Goal: Task Accomplishment & Management: Manage account settings

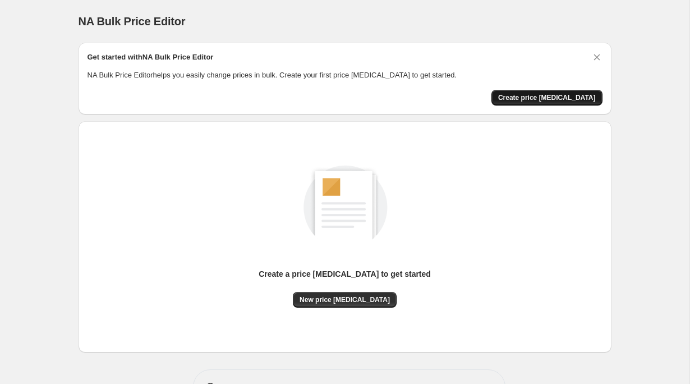
click at [551, 96] on span "Create price [MEDICAL_DATA]" at bounding box center [547, 97] width 98 height 9
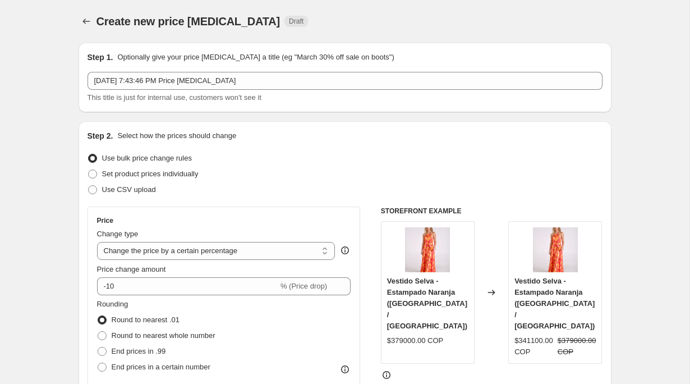
scroll to position [58, 0]
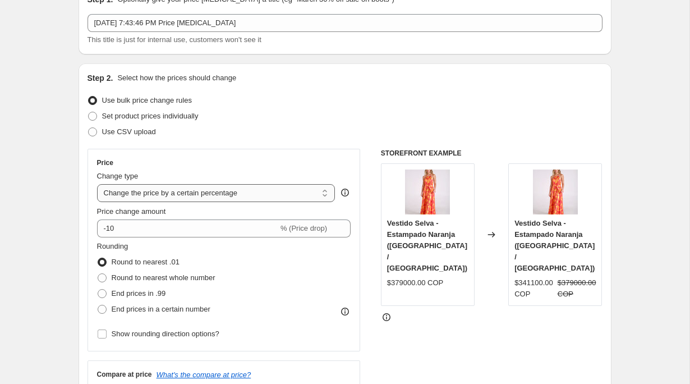
click at [146, 196] on select "Change the price to a certain amount Change the price by a certain amount Chang…" at bounding box center [216, 193] width 238 height 18
select select "by"
click at [97, 184] on select "Change the price to a certain amount Change the price by a certain amount Chang…" at bounding box center [216, 193] width 238 height 18
type input "-10.00"
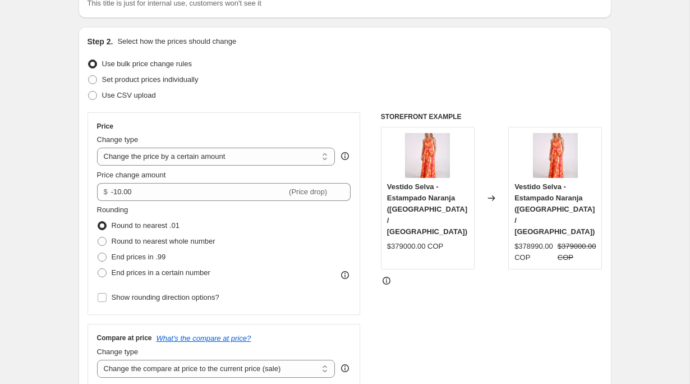
scroll to position [98, 0]
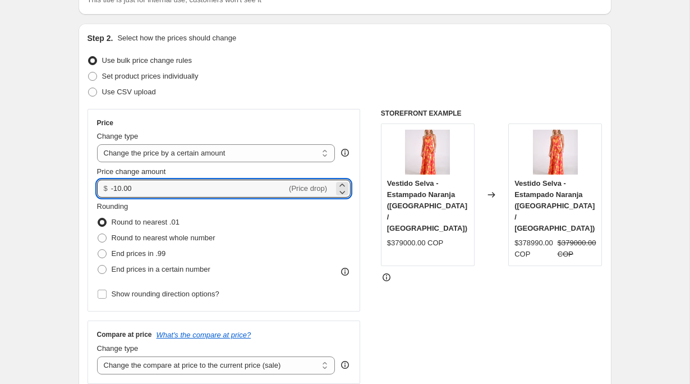
drag, startPoint x: 160, startPoint y: 191, endPoint x: 78, endPoint y: 191, distance: 81.9
click at [79, 191] on div "Step 2. Select how the prices should change Use bulk price change rules Set pro…" at bounding box center [345, 221] width 533 height 394
type input "16000.00"
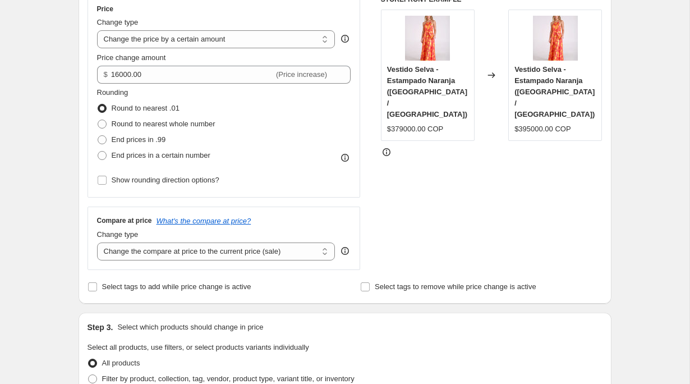
scroll to position [215, 0]
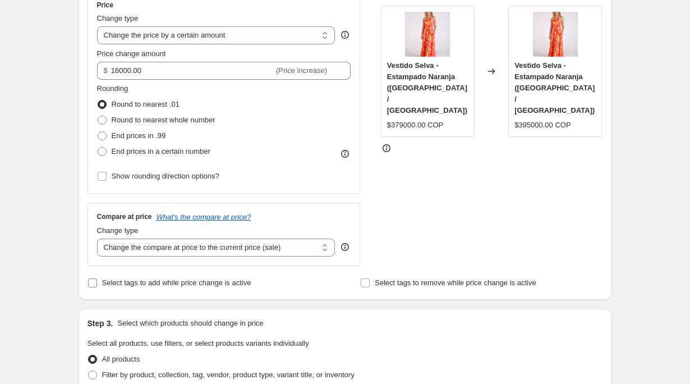
click at [143, 282] on span "Select tags to add while price change is active" at bounding box center [176, 282] width 149 height 8
click at [97, 282] on input "Select tags to add while price change is active" at bounding box center [92, 282] width 9 height 9
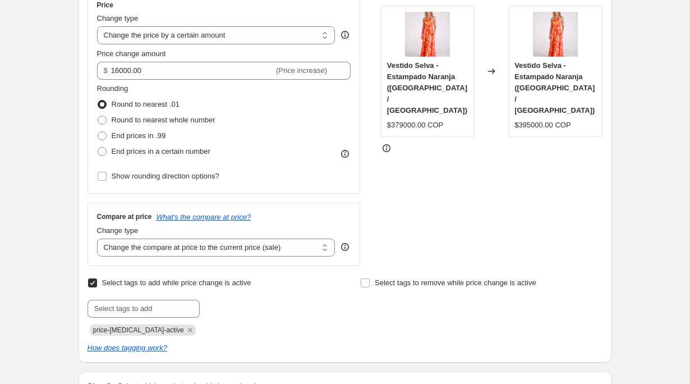
click at [143, 282] on span "Select tags to add while price change is active" at bounding box center [176, 282] width 149 height 8
click at [97, 282] on input "Select tags to add while price change is active" at bounding box center [92, 282] width 9 height 9
checkbox input "false"
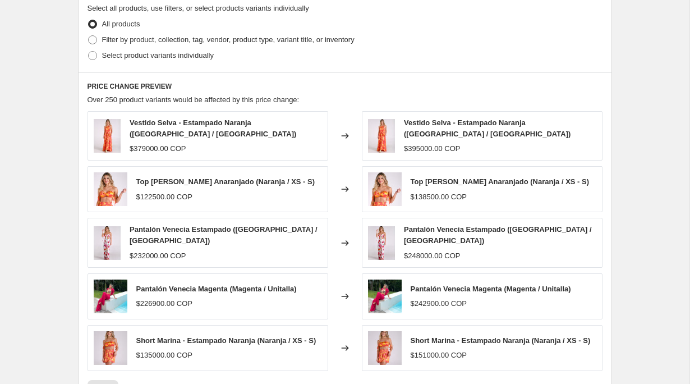
scroll to position [551, 0]
click at [236, 37] on span "Filter by product, collection, tag, vendor, product type, variant title, or inv…" at bounding box center [228, 39] width 252 height 8
click at [89, 35] on input "Filter by product, collection, tag, vendor, product type, variant title, or inv…" at bounding box center [88, 35] width 1 height 1
radio input "true"
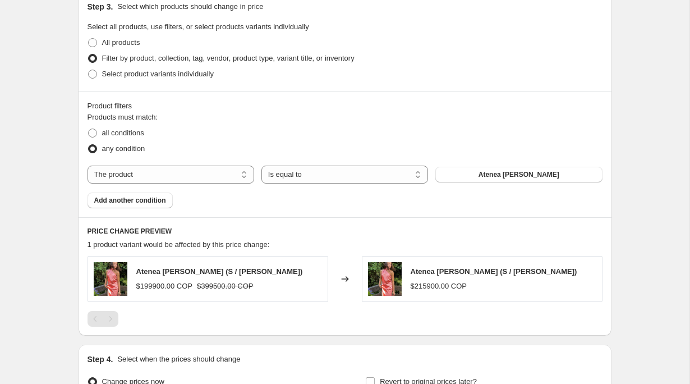
scroll to position [506, 0]
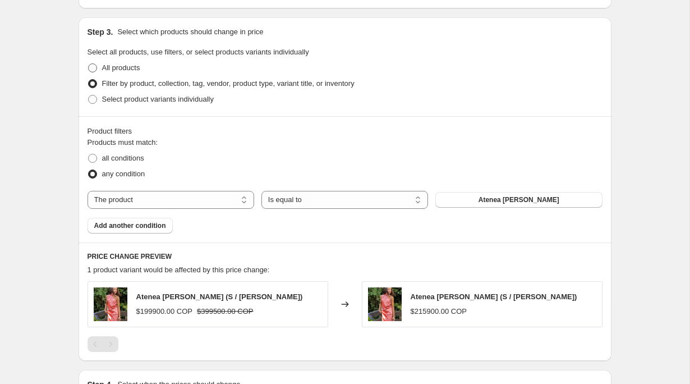
click at [108, 69] on span "All products" at bounding box center [121, 67] width 38 height 8
click at [89, 64] on input "All products" at bounding box center [88, 63] width 1 height 1
radio input "true"
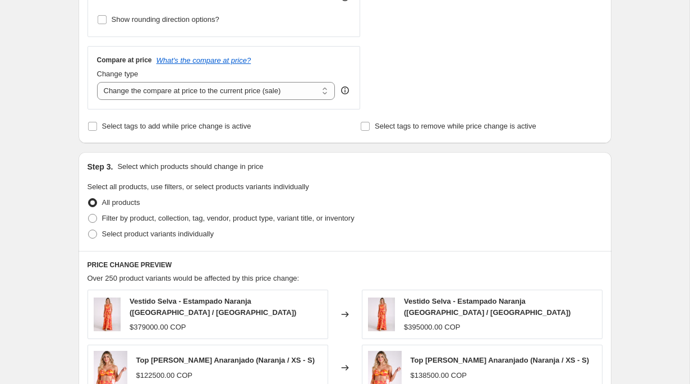
scroll to position [373, 0]
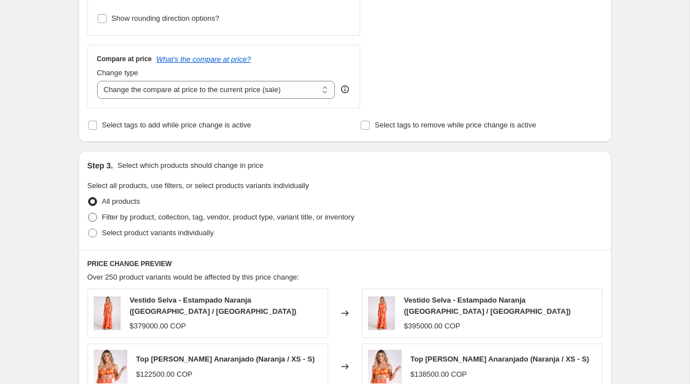
click at [155, 217] on span "Filter by product, collection, tag, vendor, product type, variant title, or inv…" at bounding box center [228, 217] width 252 height 8
click at [89, 213] on input "Filter by product, collection, tag, vendor, product type, variant title, or inv…" at bounding box center [88, 213] width 1 height 1
radio input "true"
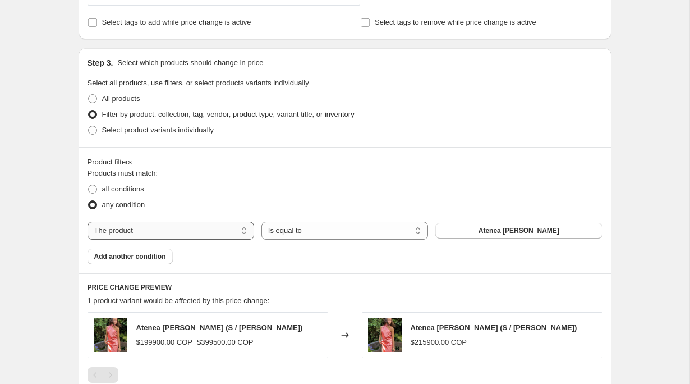
scroll to position [477, 0]
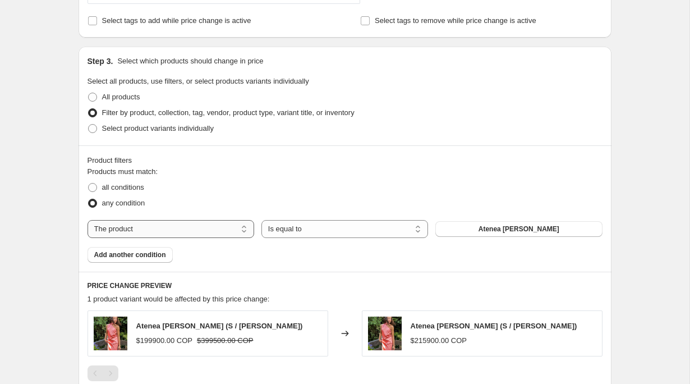
click at [162, 231] on select "The product The product's collection The product's tag The product's vendor The…" at bounding box center [170, 229] width 167 height 18
select select "collection"
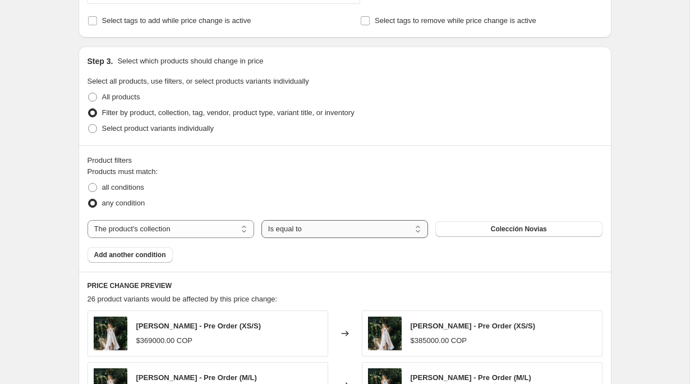
click at [297, 229] on select "Is equal to Is not equal to" at bounding box center [344, 229] width 167 height 18
select select "not_equal"
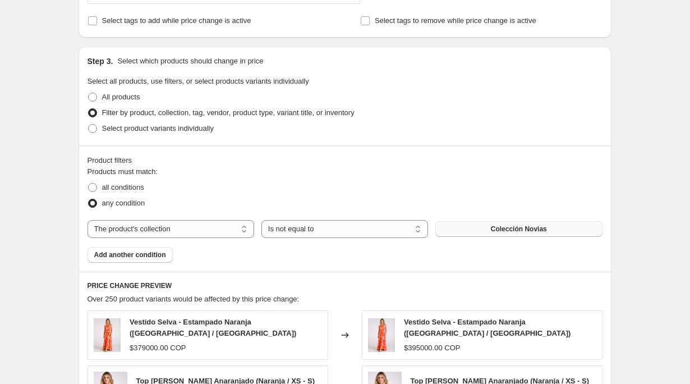
click at [479, 224] on button "Colección Novias" at bounding box center [518, 229] width 167 height 16
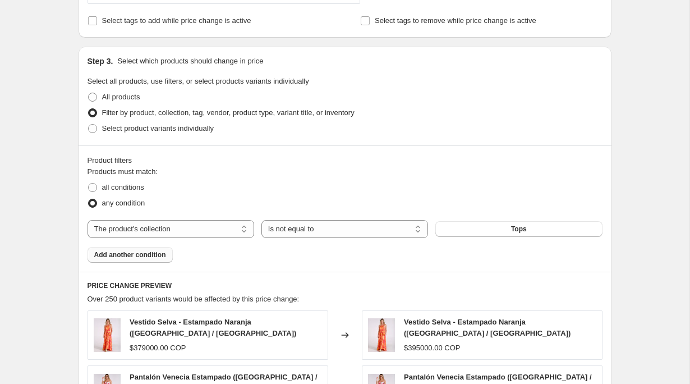
click at [130, 254] on span "Add another condition" at bounding box center [130, 254] width 72 height 9
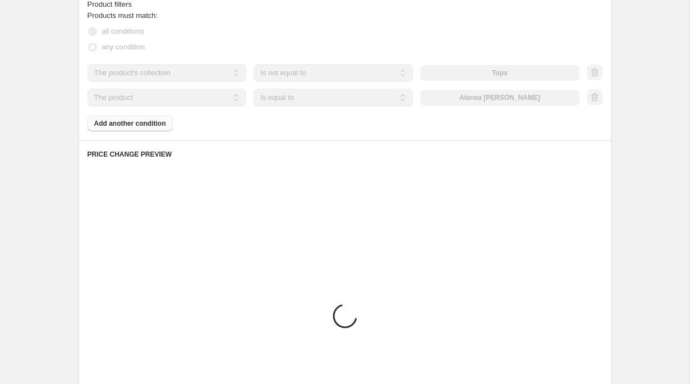
scroll to position [613, 0]
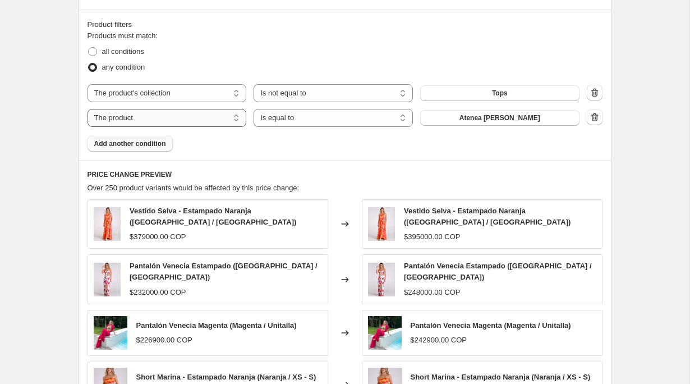
click at [166, 112] on select "The product The product's collection The product's tag The product's vendor The…" at bounding box center [166, 118] width 159 height 18
select select "collection"
click at [312, 121] on select "Is equal to Is not equal to" at bounding box center [332, 118] width 159 height 18
select select "not_equal"
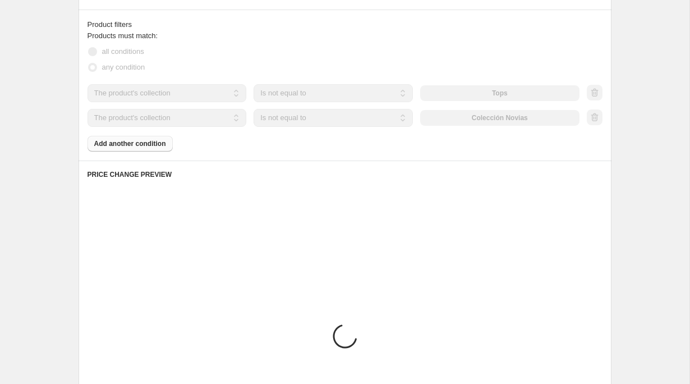
click at [510, 117] on div "The product The product's collection The product's tag The product's vendor The…" at bounding box center [333, 118] width 492 height 18
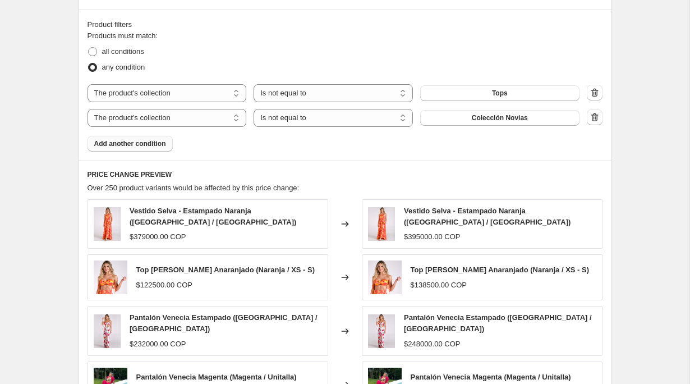
click at [510, 118] on span "Colección Novias" at bounding box center [500, 117] width 56 height 9
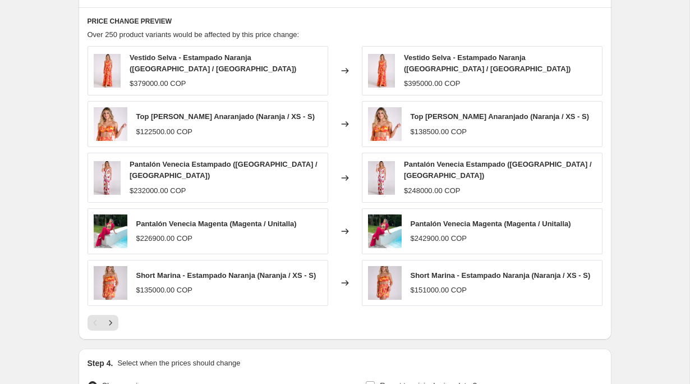
scroll to position [764, 0]
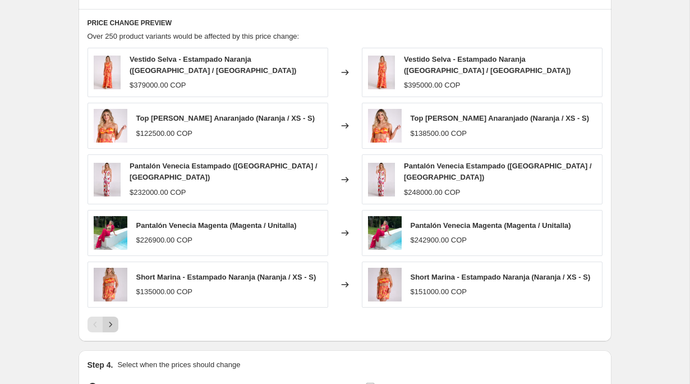
click at [111, 325] on icon "Next" at bounding box center [110, 324] width 11 height 11
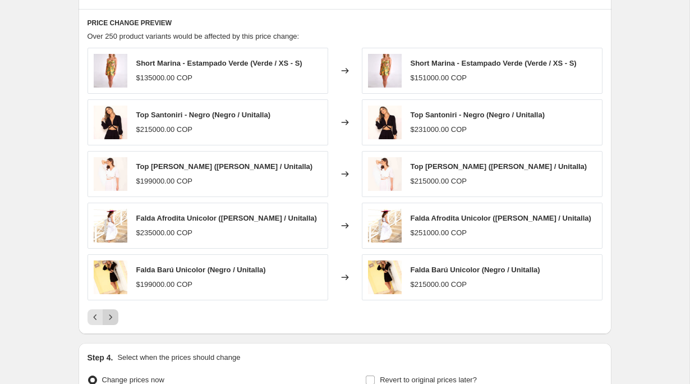
click at [108, 316] on icon "Next" at bounding box center [110, 316] width 11 height 11
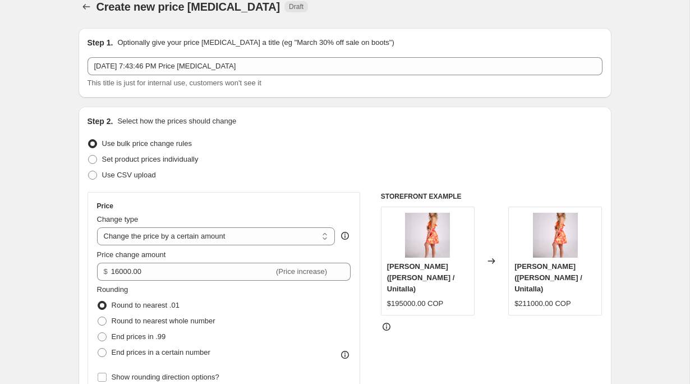
scroll to position [16, 0]
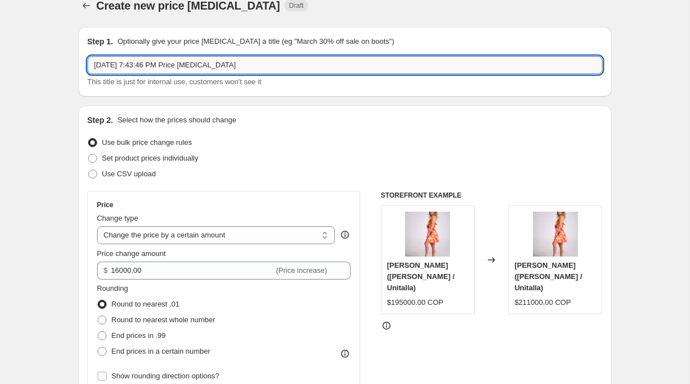
click at [261, 69] on input "Aug 26, 2025, 7:43:46 PM Price change job" at bounding box center [344, 65] width 515 height 18
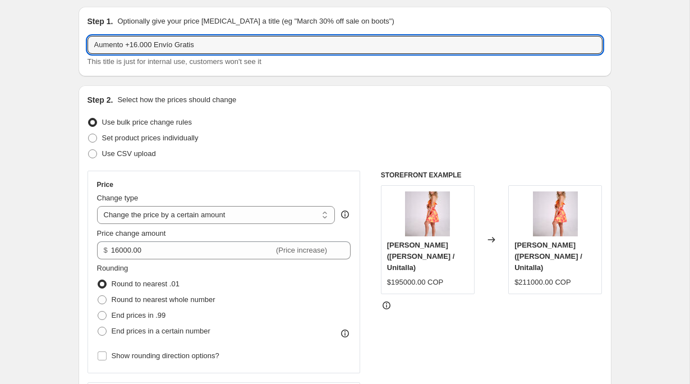
scroll to position [20, 0]
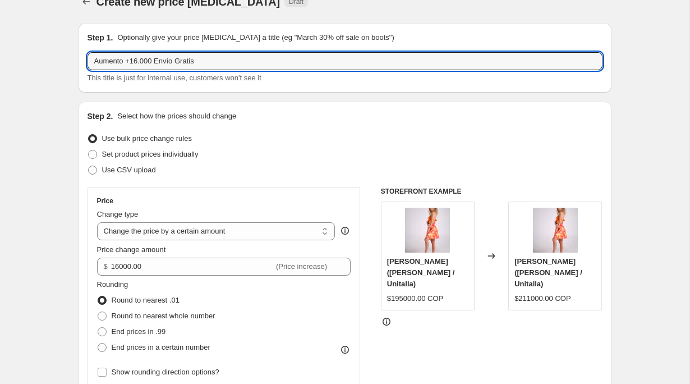
drag, startPoint x: 126, startPoint y: 62, endPoint x: 76, endPoint y: 62, distance: 49.9
click at [125, 61] on input "+16.000 Envío Gratis" at bounding box center [344, 61] width 515 height 18
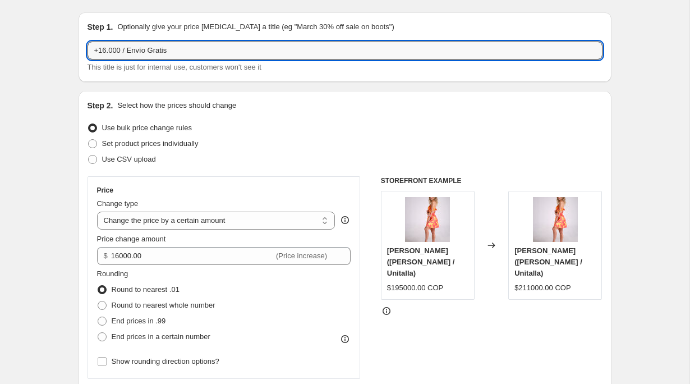
scroll to position [29, 0]
type input "+16.000/Envío Gratis"
click at [589, 156] on div "Use CSV upload" at bounding box center [344, 161] width 515 height 16
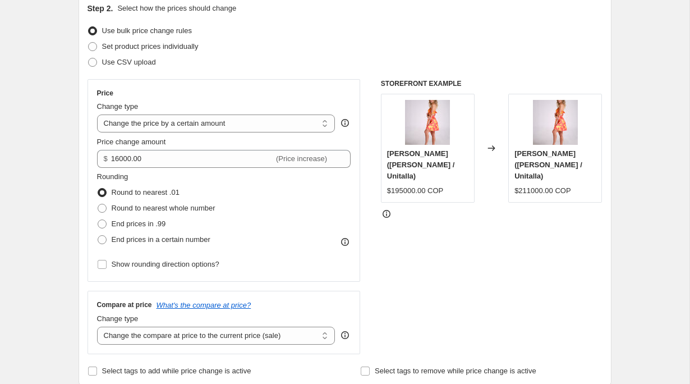
scroll to position [128, 0]
click at [103, 264] on input "Show rounding direction options?" at bounding box center [102, 263] width 9 height 9
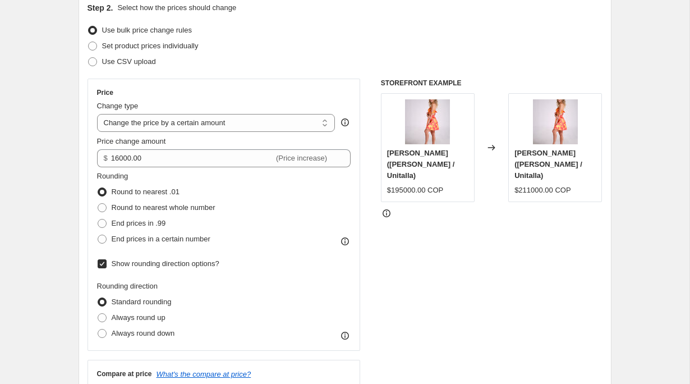
click at [102, 264] on input "Show rounding direction options?" at bounding box center [102, 263] width 9 height 9
checkbox input "false"
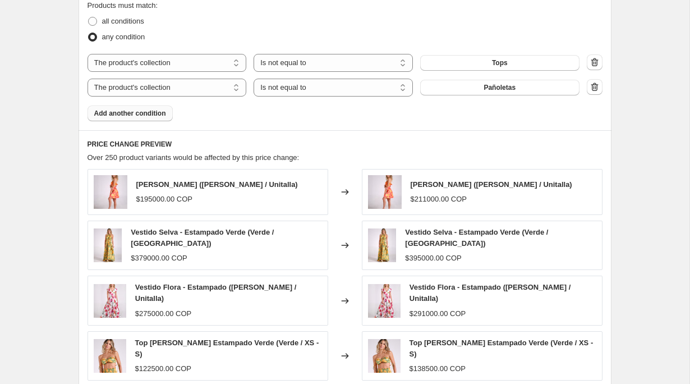
scroll to position [888, 0]
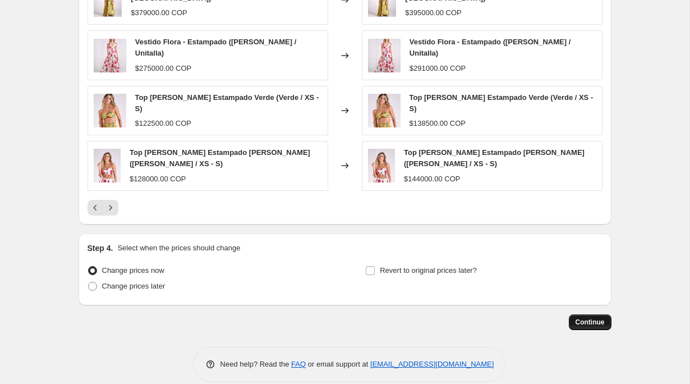
click at [596, 317] on span "Continue" at bounding box center [589, 321] width 29 height 9
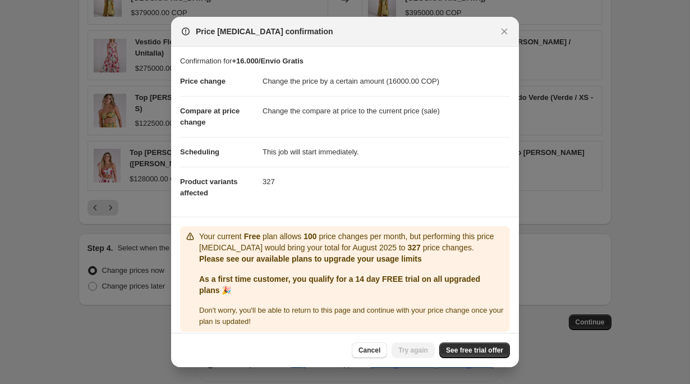
scroll to position [8, 0]
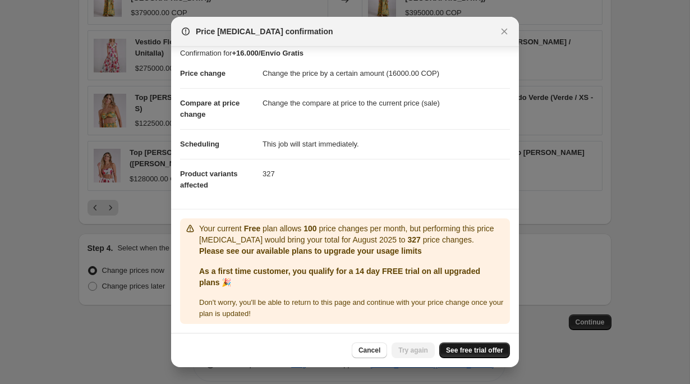
click at [468, 351] on span "See free trial offer" at bounding box center [474, 349] width 57 height 9
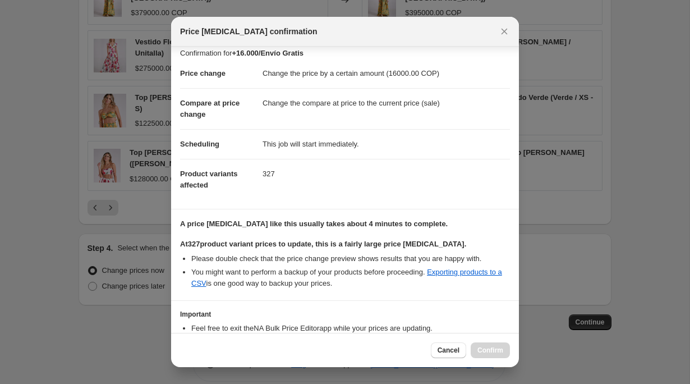
scroll to position [81, 0]
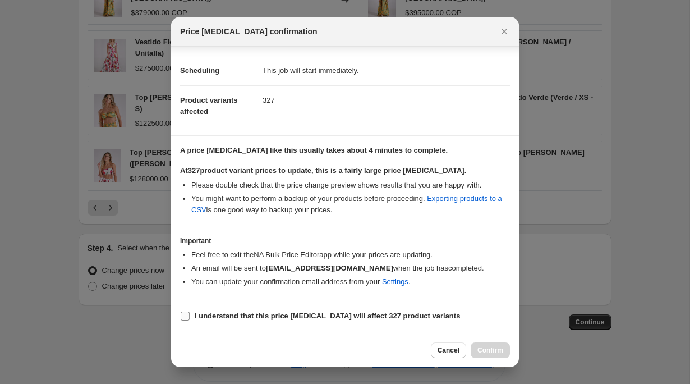
click at [233, 322] on label "I understand that this price change job will affect 327 product variants" at bounding box center [320, 316] width 280 height 16
click at [190, 320] on input "I understand that this price change job will affect 327 product variants" at bounding box center [185, 315] width 9 height 9
checkbox input "true"
click at [493, 348] on span "Confirm" at bounding box center [490, 349] width 26 height 9
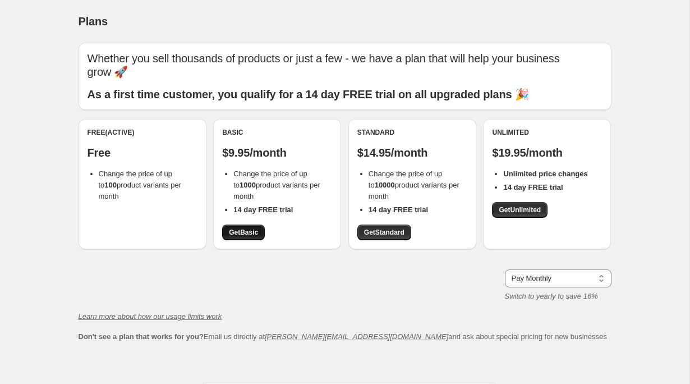
click at [232, 235] on span "Get Basic" at bounding box center [243, 232] width 29 height 9
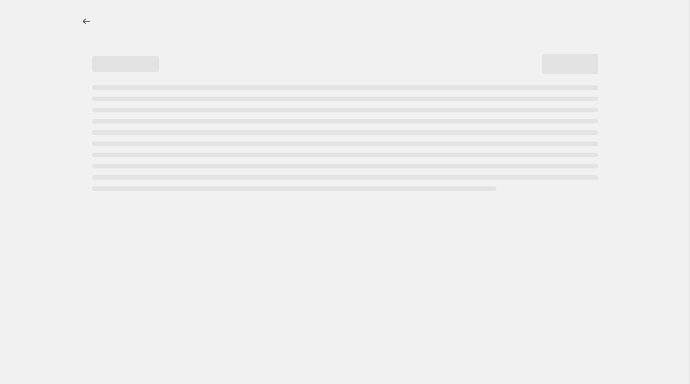
select select "by"
select select "not_equal"
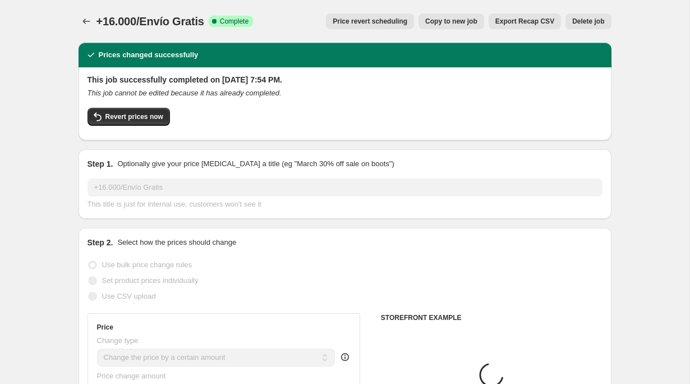
select select "collection"
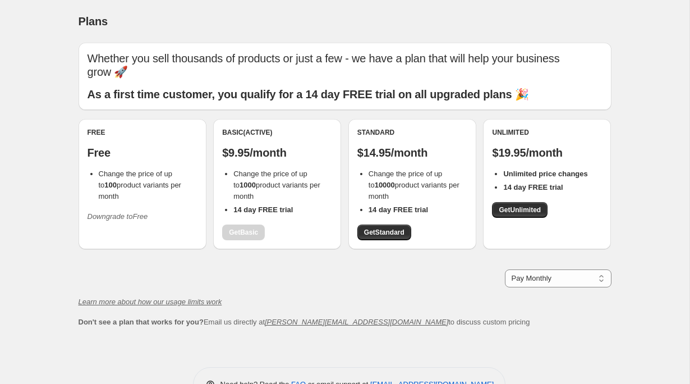
click at [121, 216] on icon "Downgrade to Free" at bounding box center [117, 216] width 61 height 8
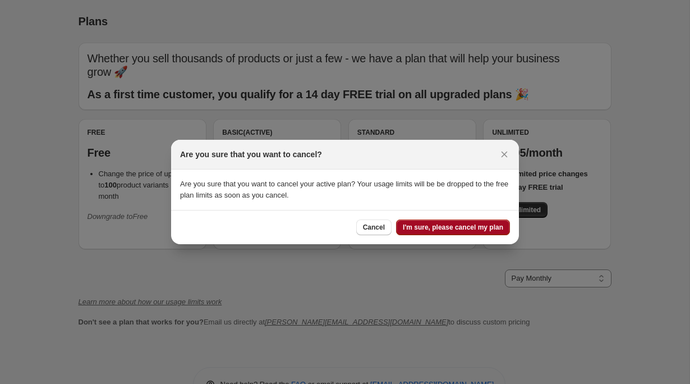
click at [434, 233] on button "I'm sure, please cancel my plan" at bounding box center [453, 227] width 114 height 16
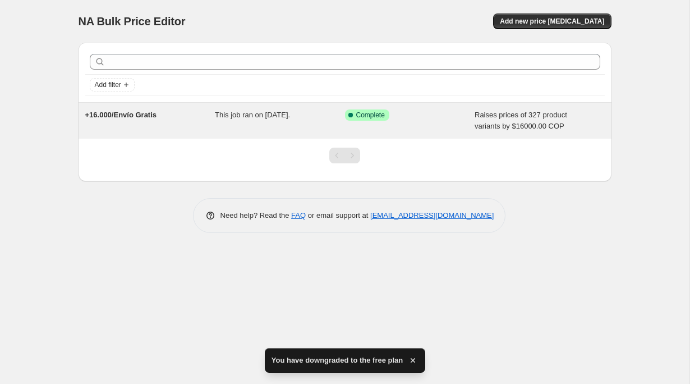
click at [193, 126] on div "+16.000/Envío Gratis" at bounding box center [150, 120] width 130 height 22
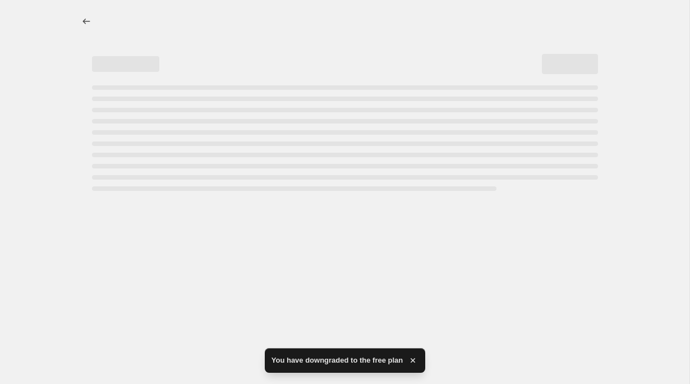
select select "by"
select select "collection"
select select "not_equal"
select select "collection"
select select "not_equal"
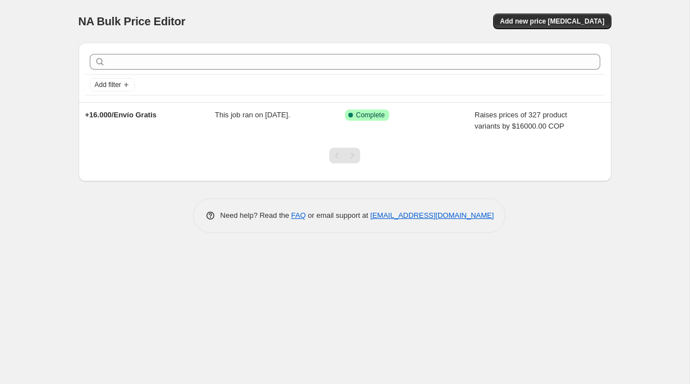
click at [76, 251] on div "NA Bulk Price Editor. This page is ready NA Bulk Price Editor Add new price [ME…" at bounding box center [344, 192] width 689 height 384
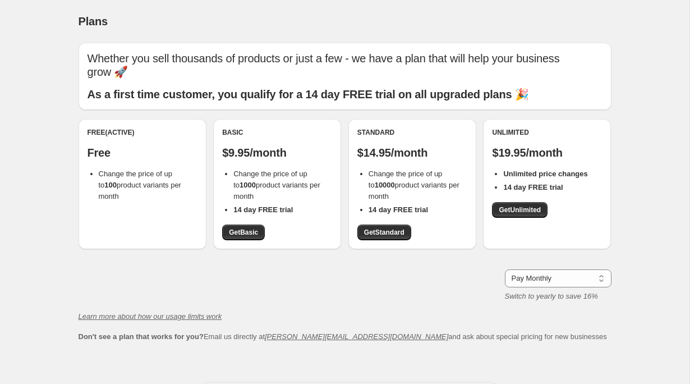
scroll to position [8, 0]
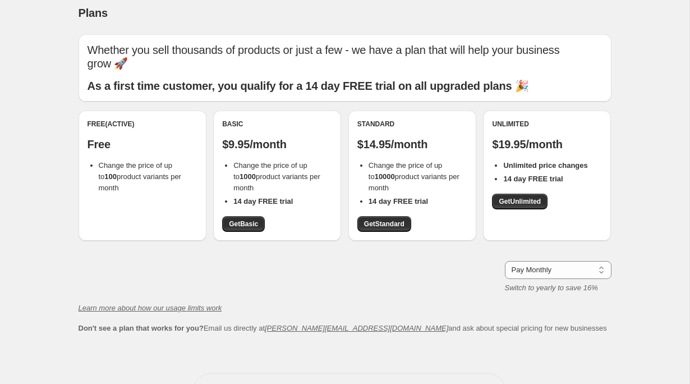
click at [228, 8] on div "Plans" at bounding box center [345, 13] width 533 height 16
